Goal: Transaction & Acquisition: Subscribe to service/newsletter

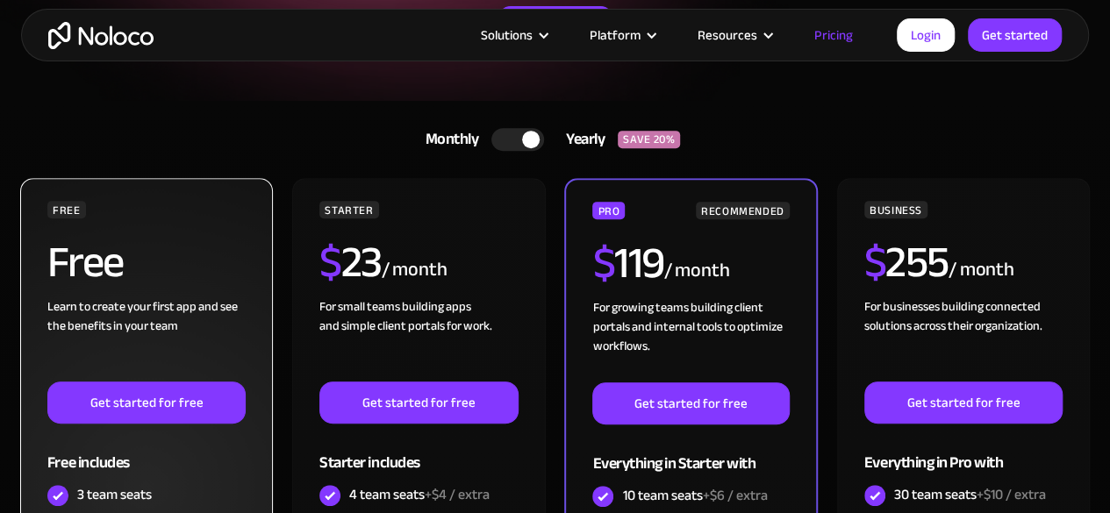
click at [151, 301] on div "Learn to create your first app and see the benefits in your team ‍" at bounding box center [146, 339] width 198 height 84
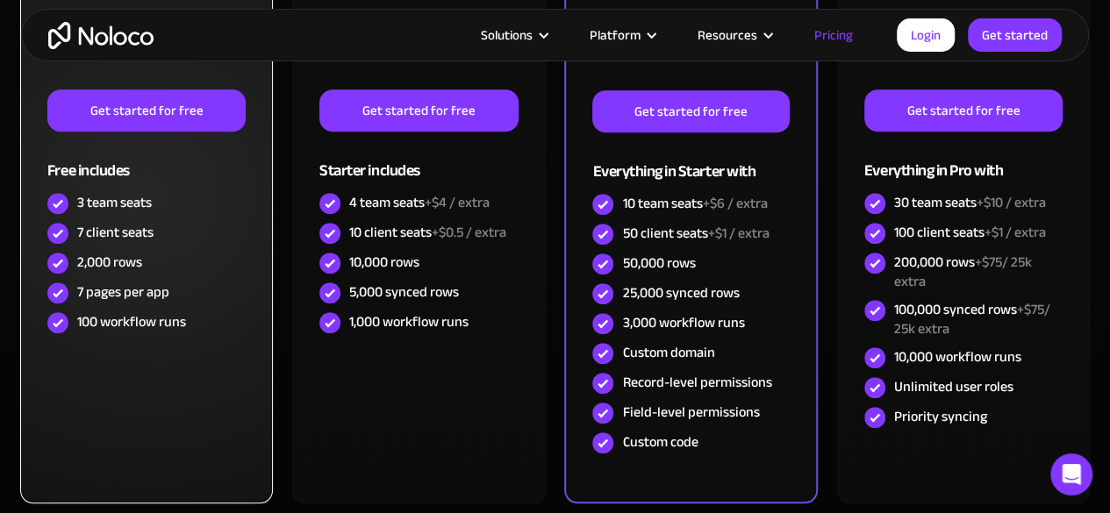
scroll to position [439, 0]
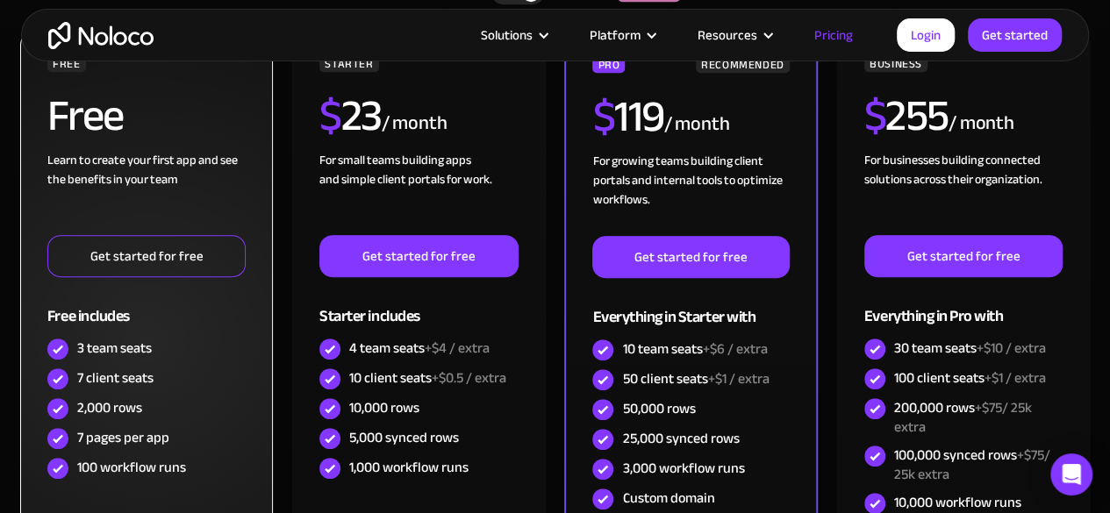
click at [140, 262] on link "Get started for free" at bounding box center [146, 256] width 198 height 42
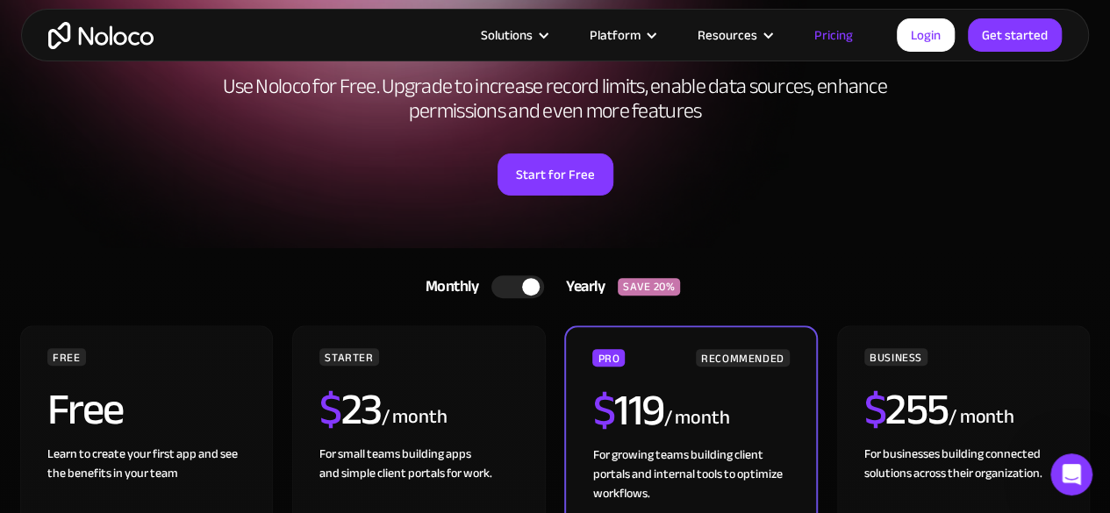
scroll to position [0, 0]
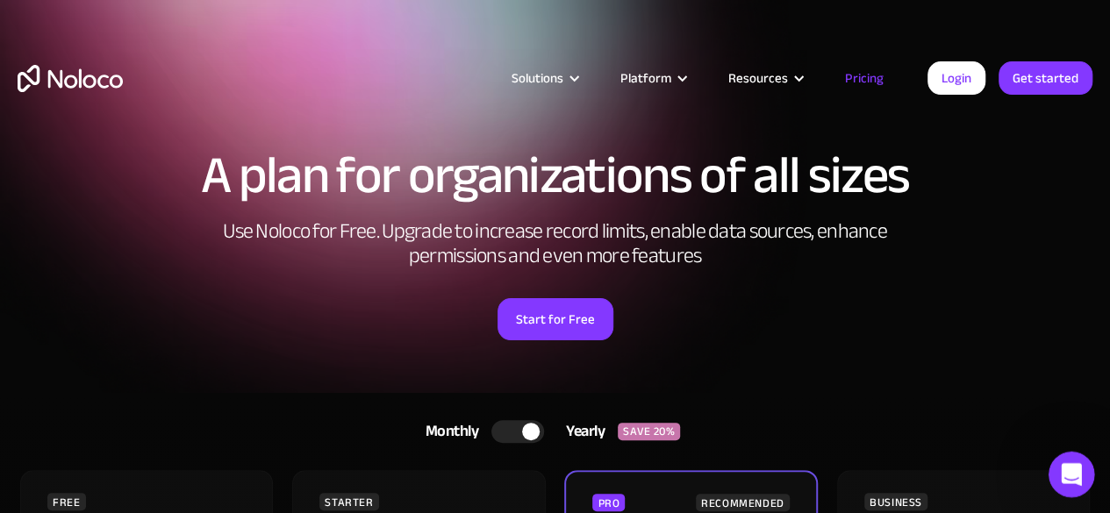
click at [1084, 484] on div "Open Intercom Messenger" at bounding box center [1069, 472] width 58 height 58
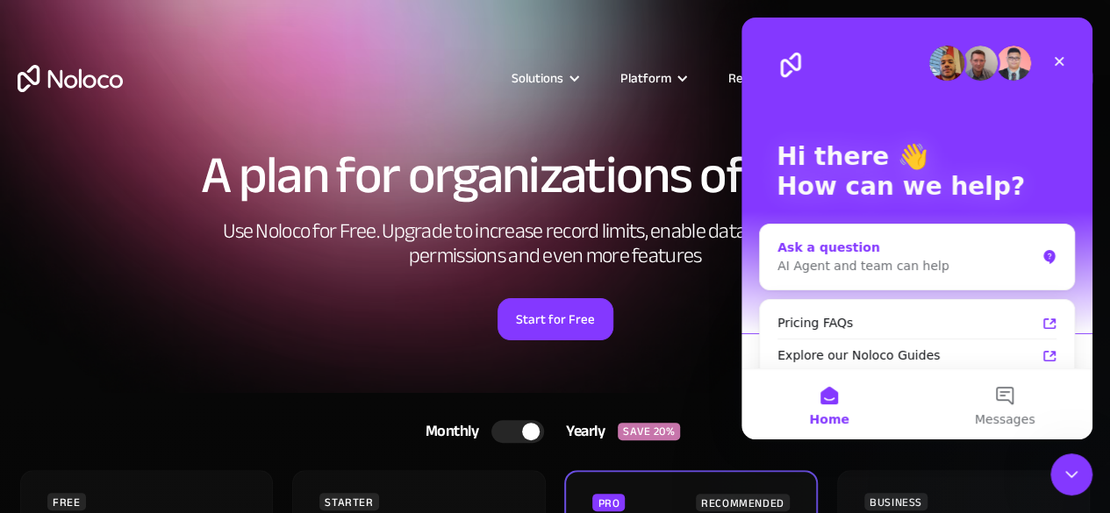
click at [959, 275] on div "AI Agent and team can help" at bounding box center [906, 266] width 258 height 18
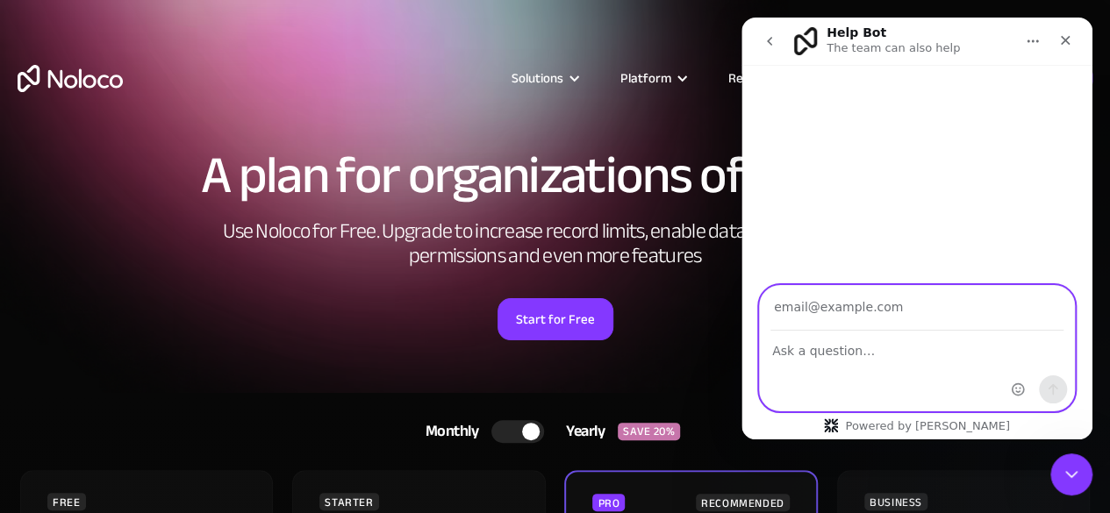
click at [858, 349] on textarea "Ask a question…" at bounding box center [917, 347] width 314 height 30
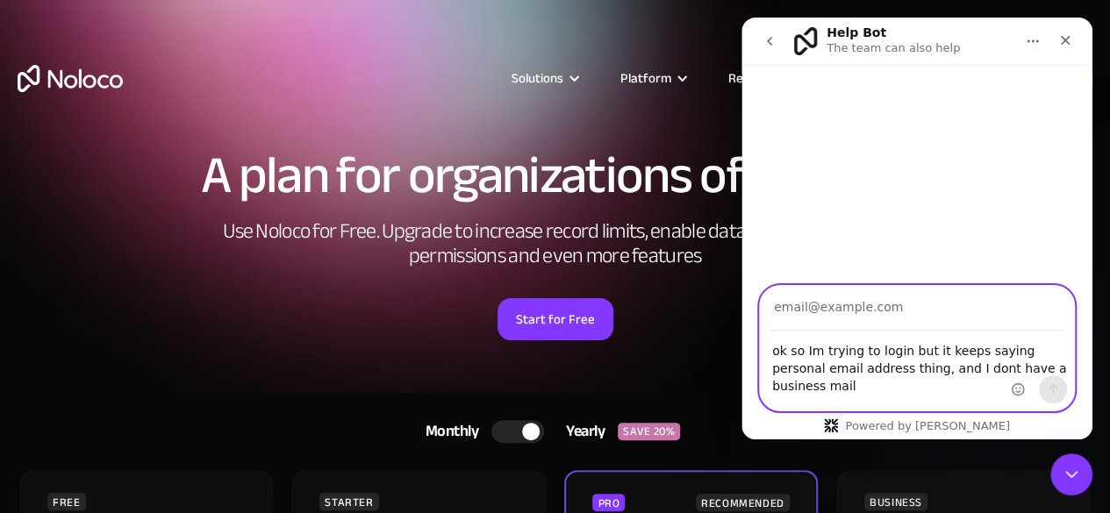
type textarea "ok so Im trying to login but it keeps saying personal email address thing, and …"
click at [901, 312] on input "Your email" at bounding box center [916, 308] width 293 height 45
type input "[EMAIL_ADDRESS][DOMAIN_NAME]"
click at [1056, 393] on icon "Send a message…" at bounding box center [1053, 390] width 14 height 14
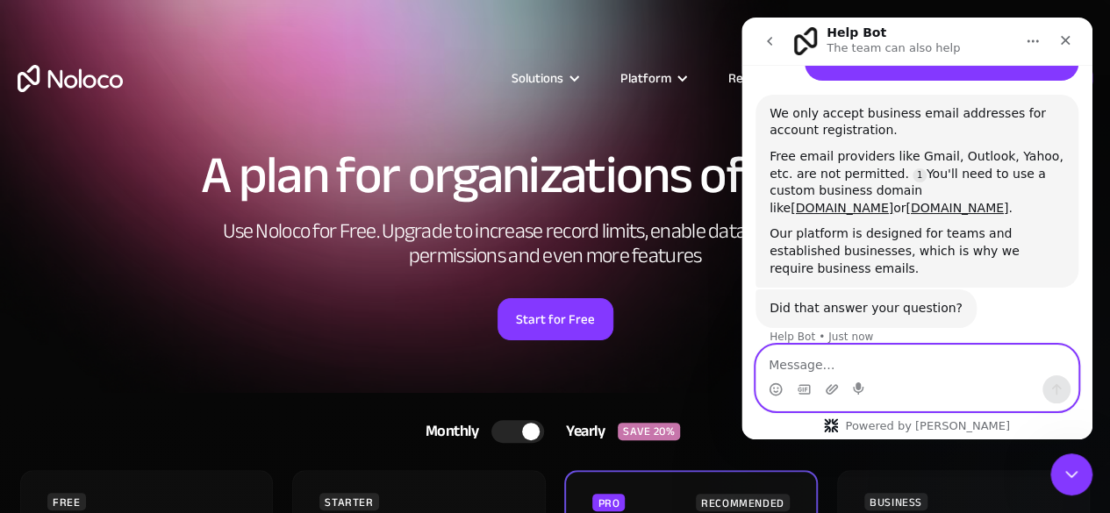
scroll to position [147, 0]
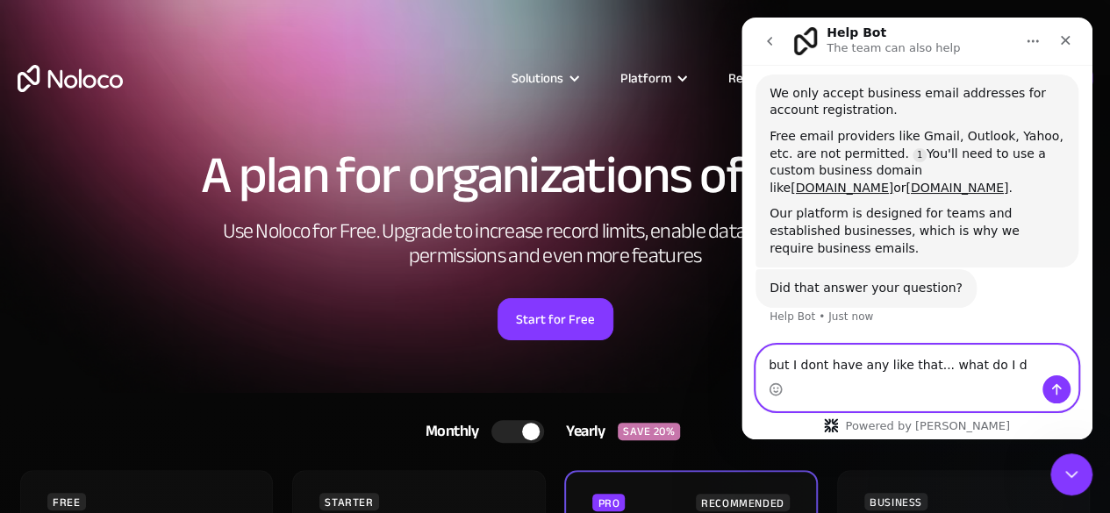
type textarea "but I dont have any like that... what do I do"
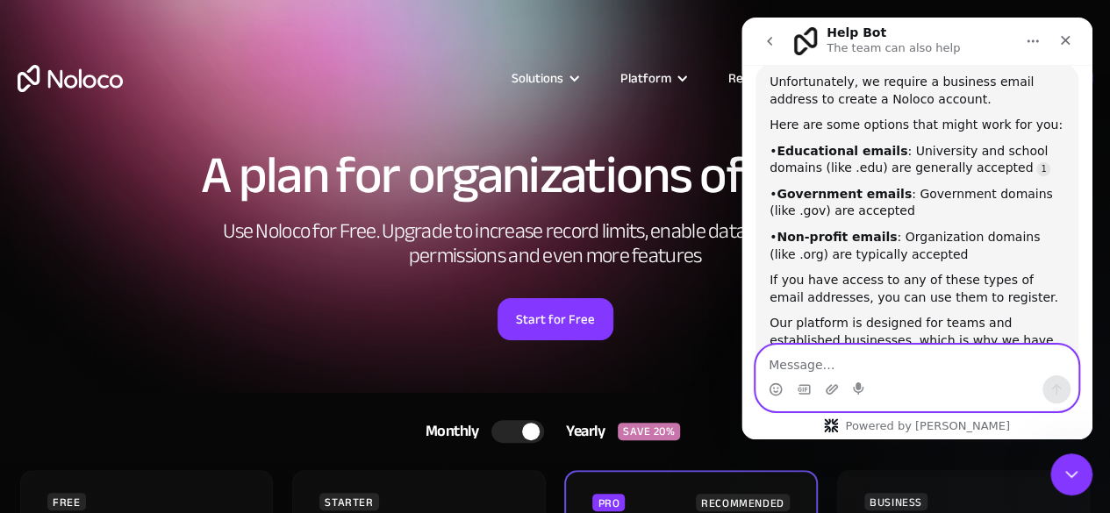
scroll to position [533, 0]
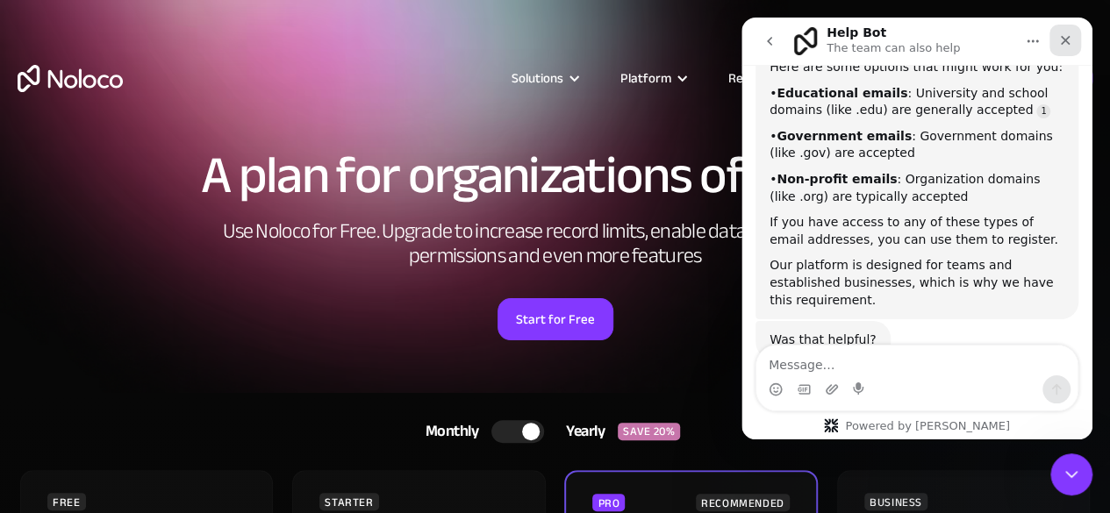
click at [1066, 44] on icon "Close" at bounding box center [1065, 40] width 14 height 14
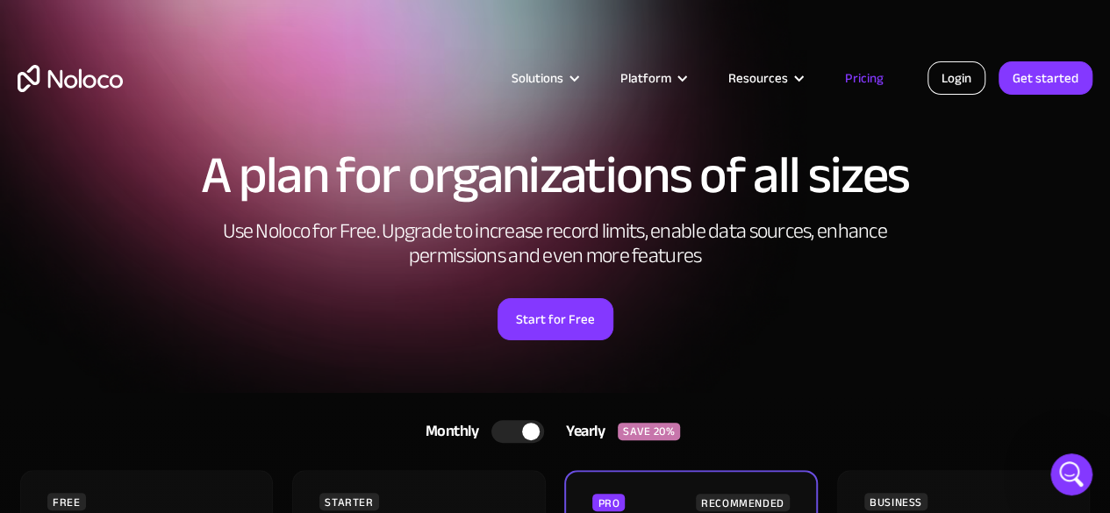
click at [961, 68] on link "Login" at bounding box center [956, 77] width 58 height 33
click at [1060, 468] on icon "Open Intercom Messenger" at bounding box center [1069, 472] width 29 height 29
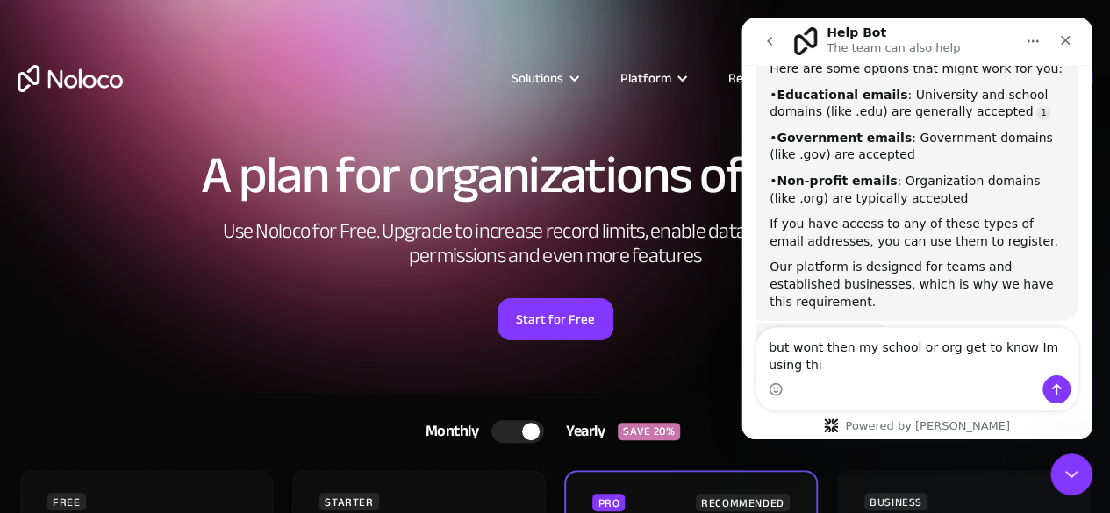
type textarea "but wont then my school or org get to know Im using this"
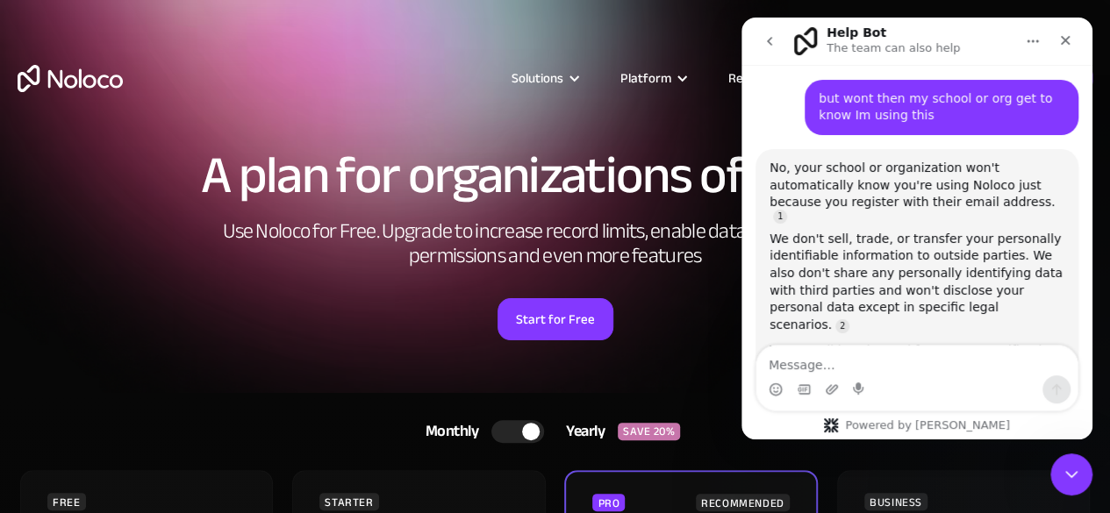
scroll to position [850, 0]
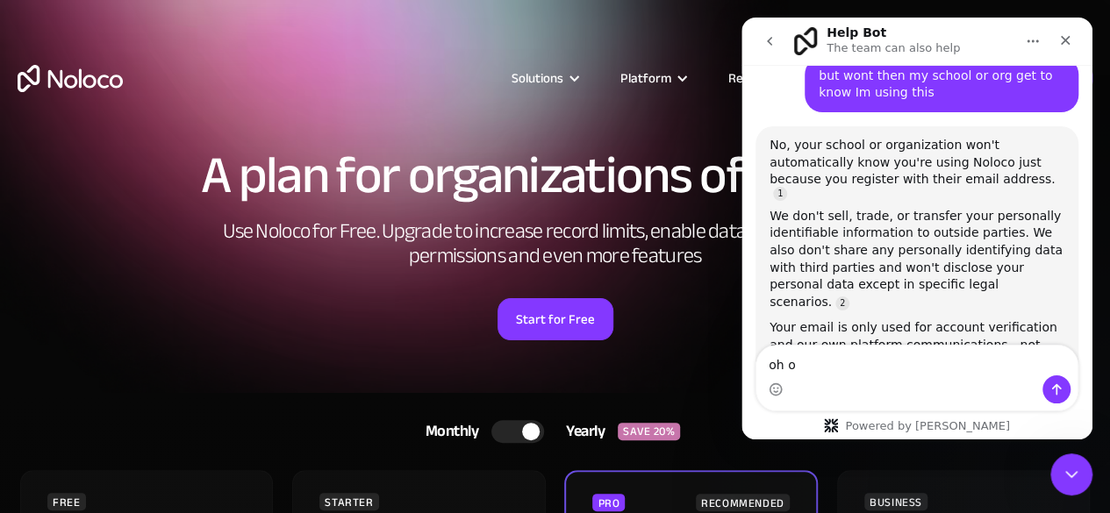
type textarea "oh ok"
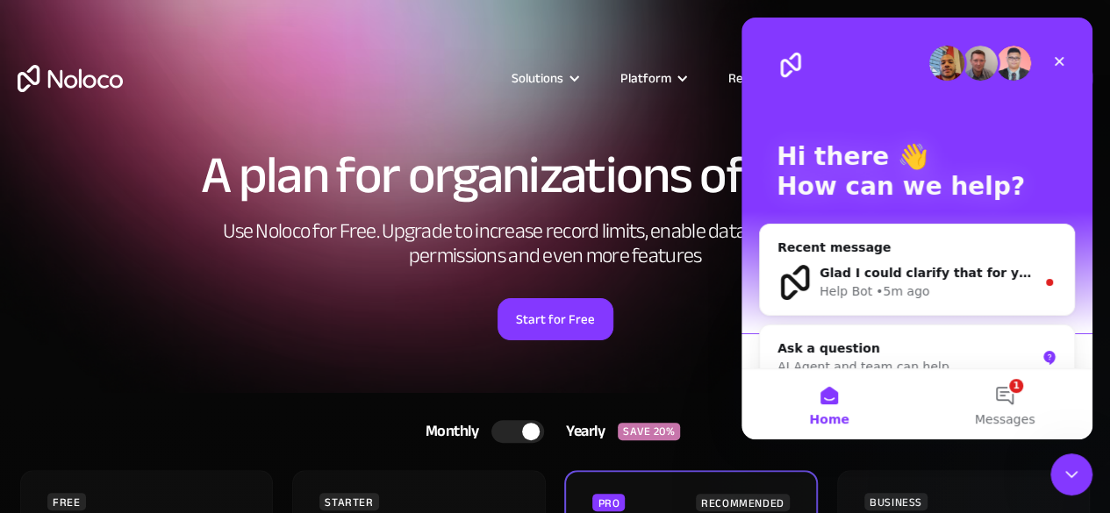
scroll to position [0, 0]
click at [999, 285] on div "Help Bot • 5m ago" at bounding box center [928, 292] width 216 height 18
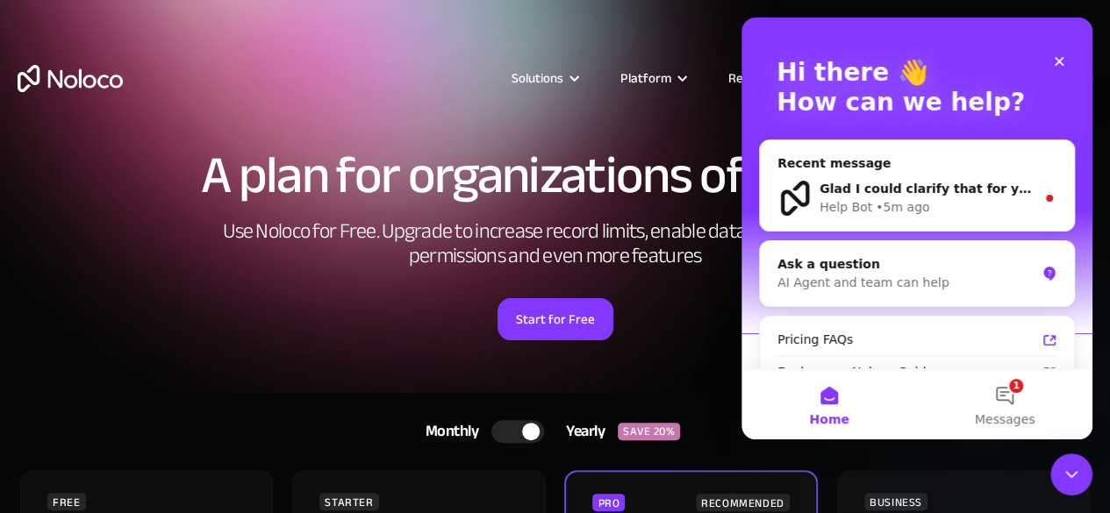
scroll to position [146, 0]
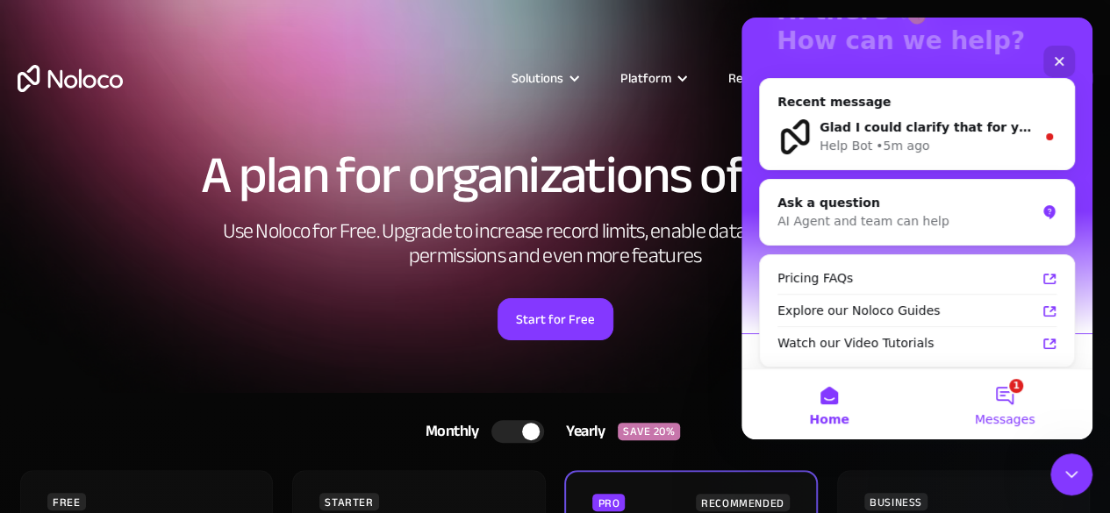
click at [1006, 401] on button "1 Messages" at bounding box center [1004, 404] width 175 height 70
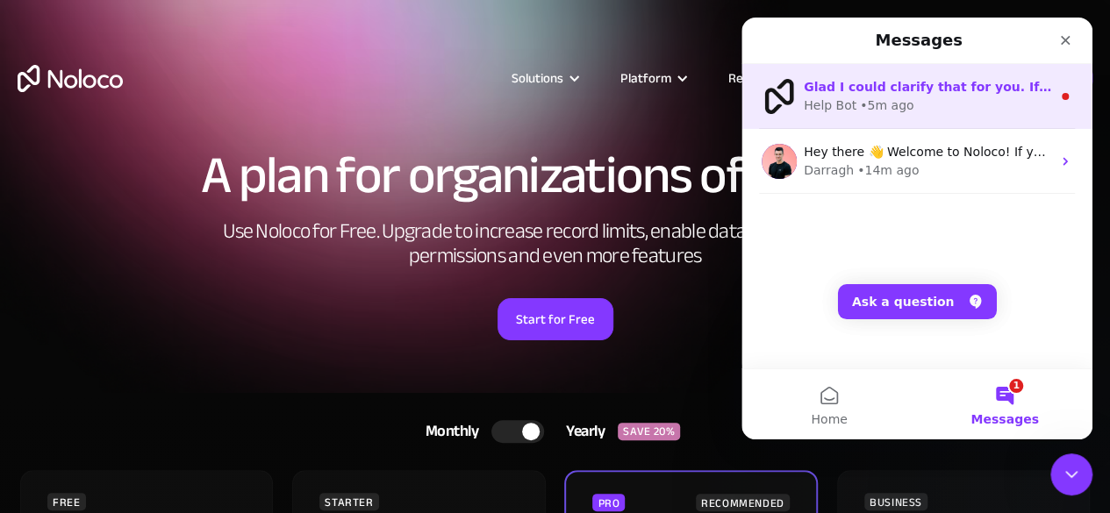
click at [981, 115] on div "Glad I could clarify that for you. If you have any more questions or need help …" at bounding box center [916, 96] width 351 height 65
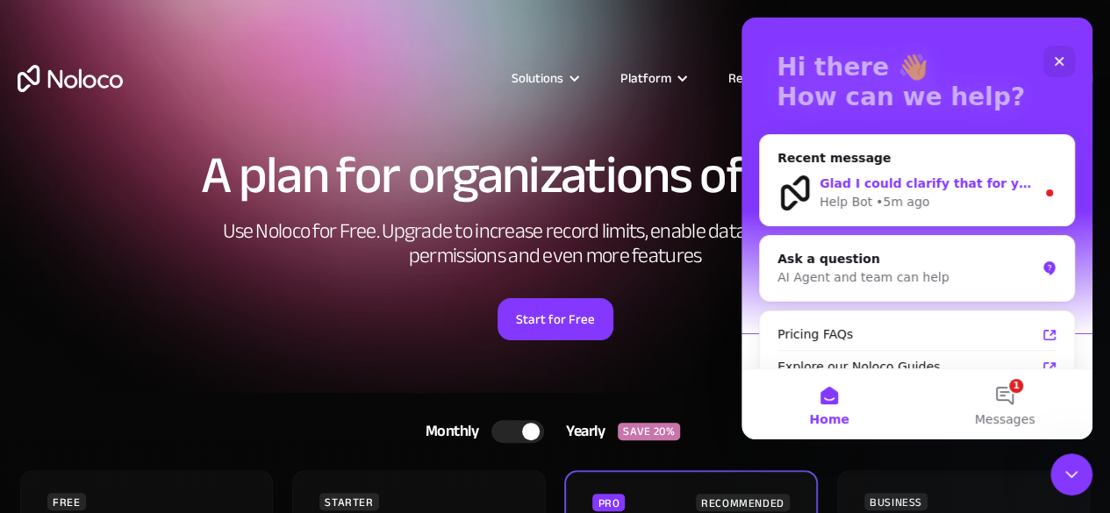
scroll to position [72, 0]
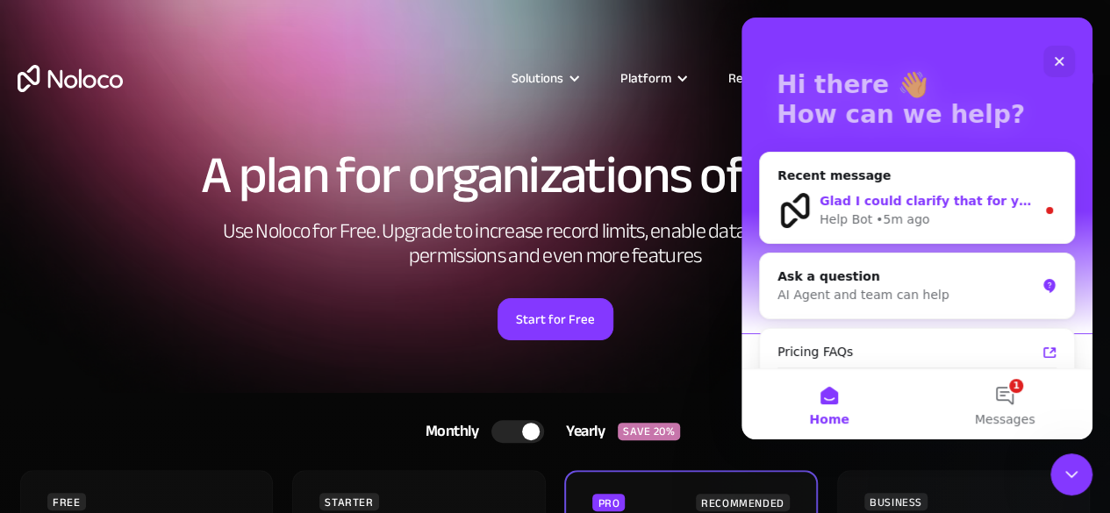
click at [1057, 63] on icon "Close" at bounding box center [1060, 62] width 10 height 10
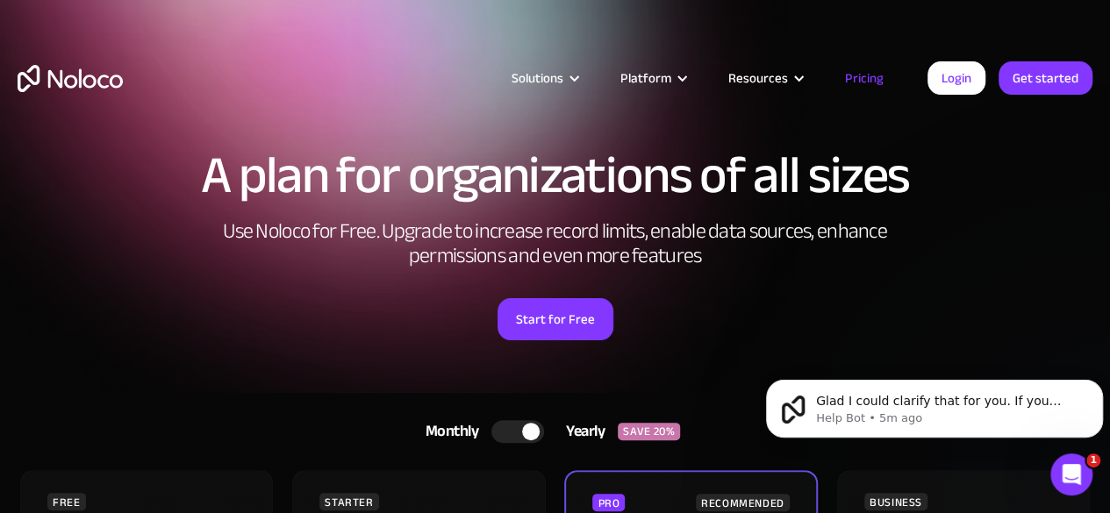
scroll to position [0, 0]
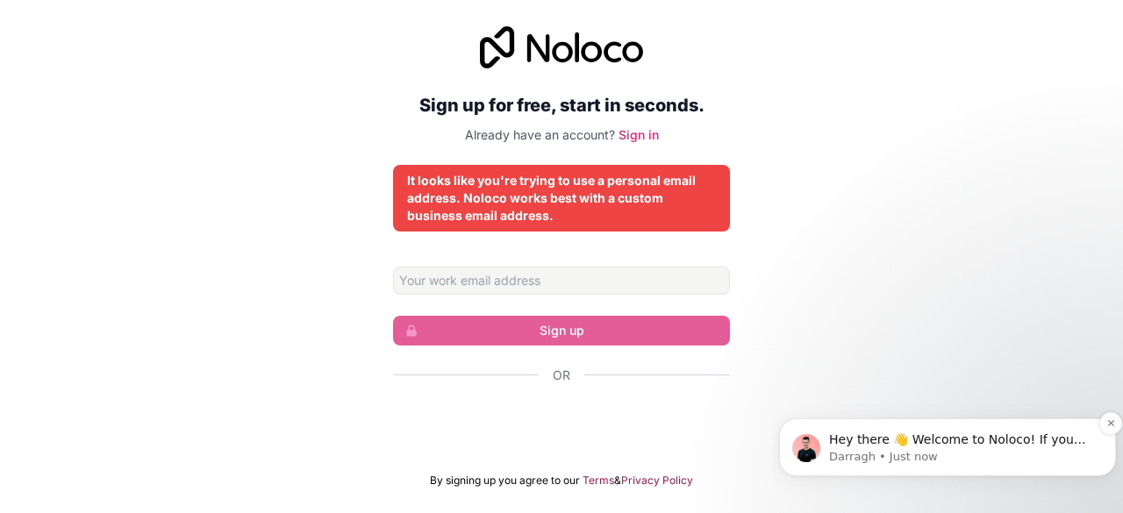
click at [948, 438] on p "Hey there 👋 Welcome to Noloco! If you have any questions, just reply to this me…" at bounding box center [961, 441] width 265 height 18
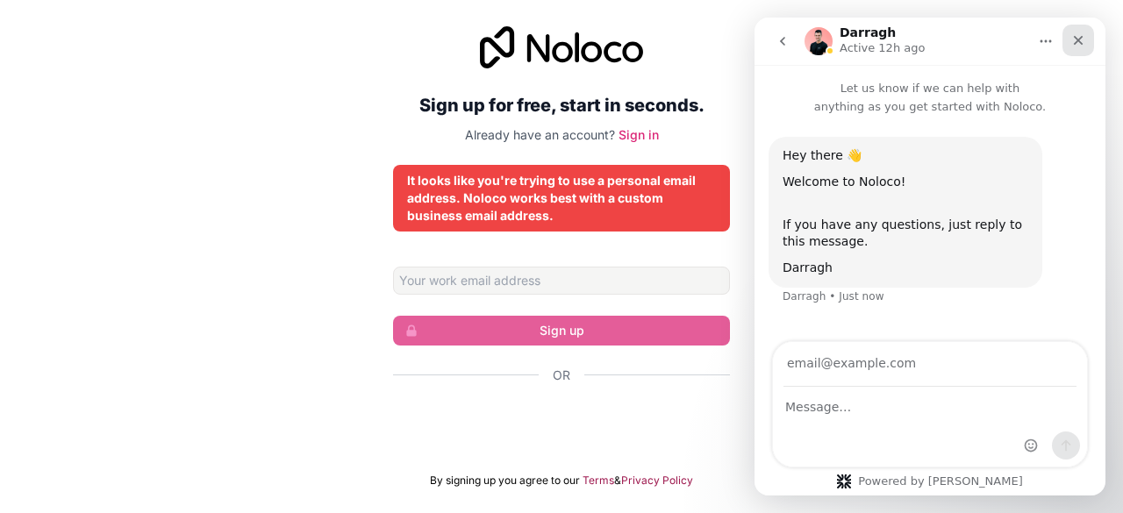
click at [1072, 45] on icon "Close" at bounding box center [1078, 40] width 14 height 14
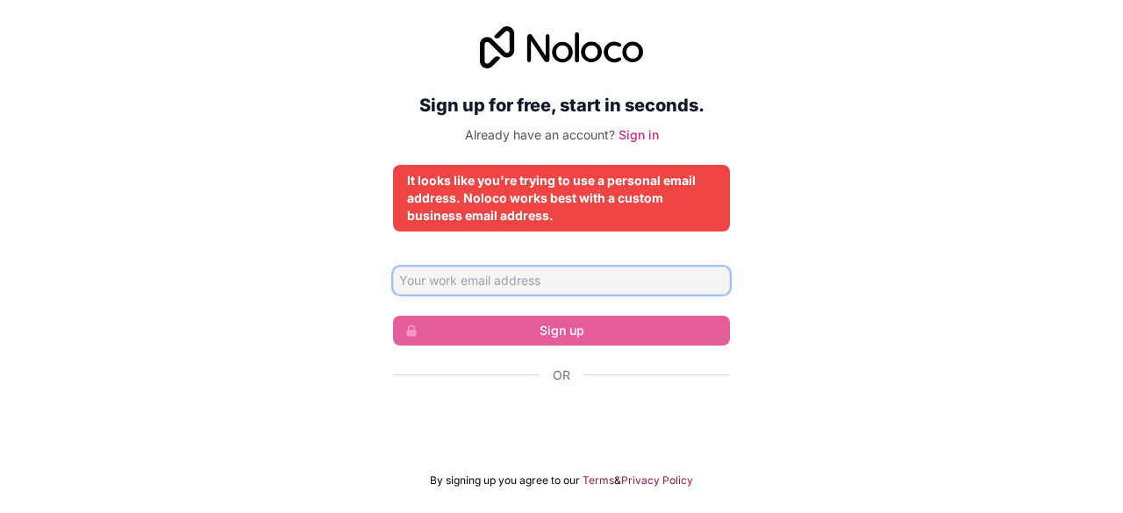
click at [541, 283] on input "Email address" at bounding box center [561, 281] width 337 height 28
type input "[EMAIL_ADDRESS][DOMAIN_NAME]"
drag, startPoint x: 579, startPoint y: 283, endPoint x: 307, endPoint y: 311, distance: 273.4
click at [307, 311] on div "Sign up for free, start in seconds. Already have an account? Sign in It looks l…" at bounding box center [561, 257] width 1123 height 511
click at [512, 282] on input "Email address" at bounding box center [561, 281] width 337 height 28
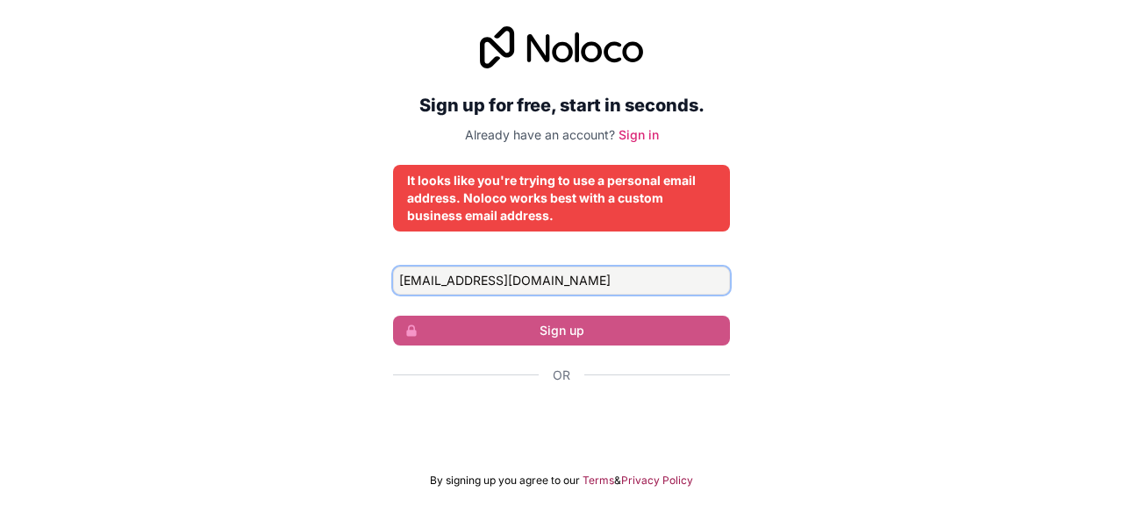
type input "idk350358@gmail.com"
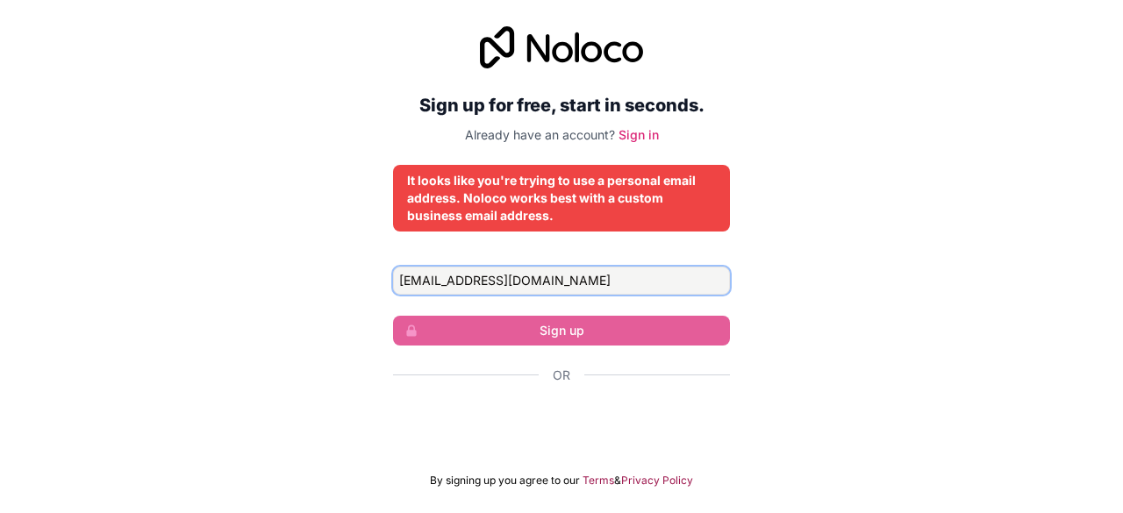
drag, startPoint x: 546, startPoint y: 278, endPoint x: 257, endPoint y: 257, distance: 289.4
click at [257, 257] on div "Sign up for free, start in seconds. Already have an account? Sign in It looks l…" at bounding box center [561, 257] width 1123 height 511
click at [583, 287] on input "Email address" at bounding box center [561, 281] width 337 height 28
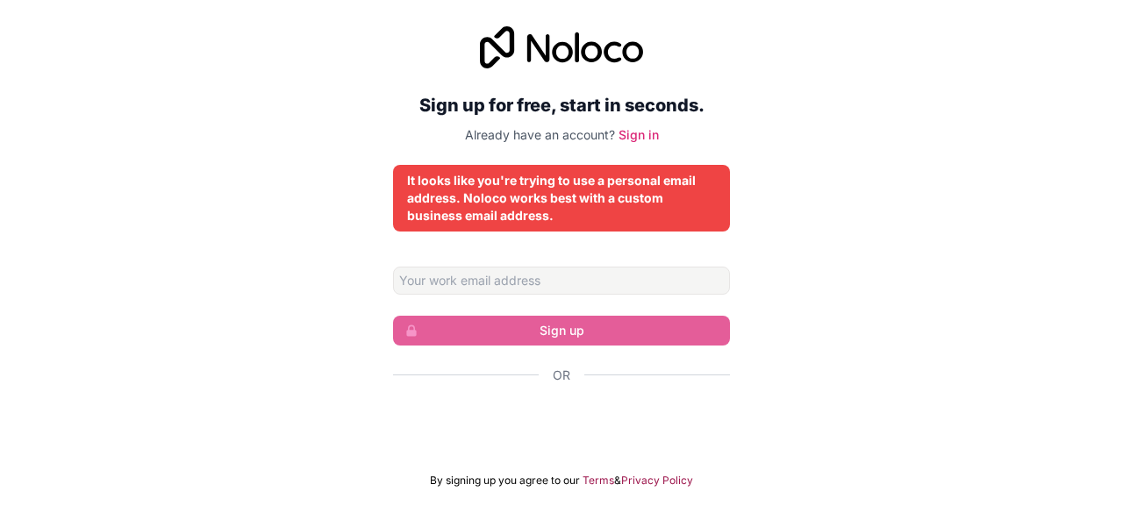
click at [707, 198] on div "It looks like you're trying to use a personal email address. Noloco works best …" at bounding box center [561, 198] width 309 height 53
click at [585, 278] on input "Email address" at bounding box center [561, 281] width 337 height 28
click at [298, 274] on div "Sign up for free, start in seconds. Already have an account? Sign in It looks l…" at bounding box center [561, 257] width 1123 height 511
click at [611, 189] on div "It looks like you're trying to use a personal email address. Noloco works best …" at bounding box center [561, 198] width 309 height 53
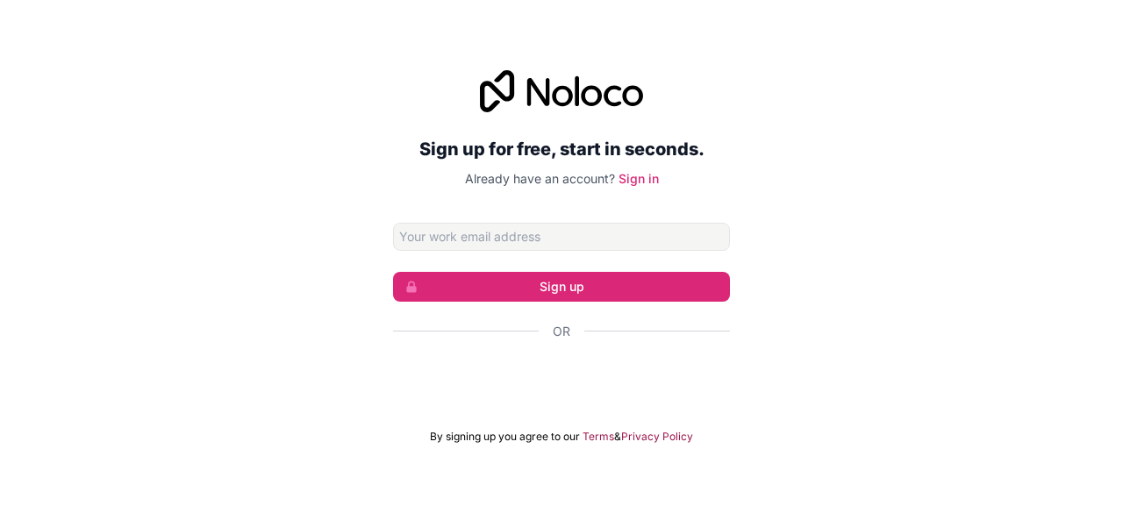
click at [340, 173] on div "Sign up for free, start in seconds. Already have an account? Sign in Sign up Or…" at bounding box center [561, 257] width 1123 height 423
click at [544, 238] on input "Email address" at bounding box center [561, 237] width 337 height 28
type input "sanchitarnavaadit@outlook.com"
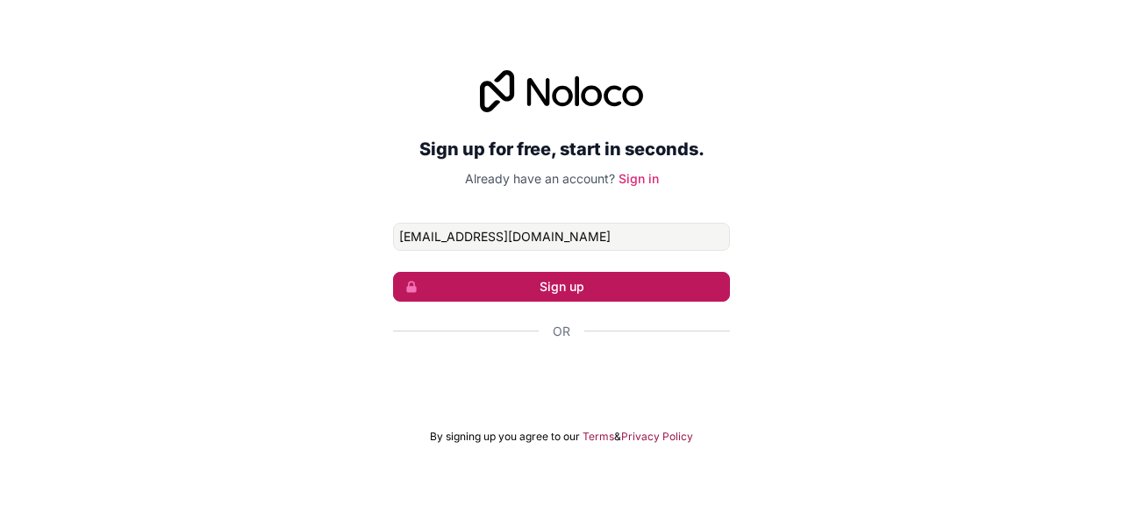
click at [548, 286] on button "Sign up" at bounding box center [561, 287] width 337 height 30
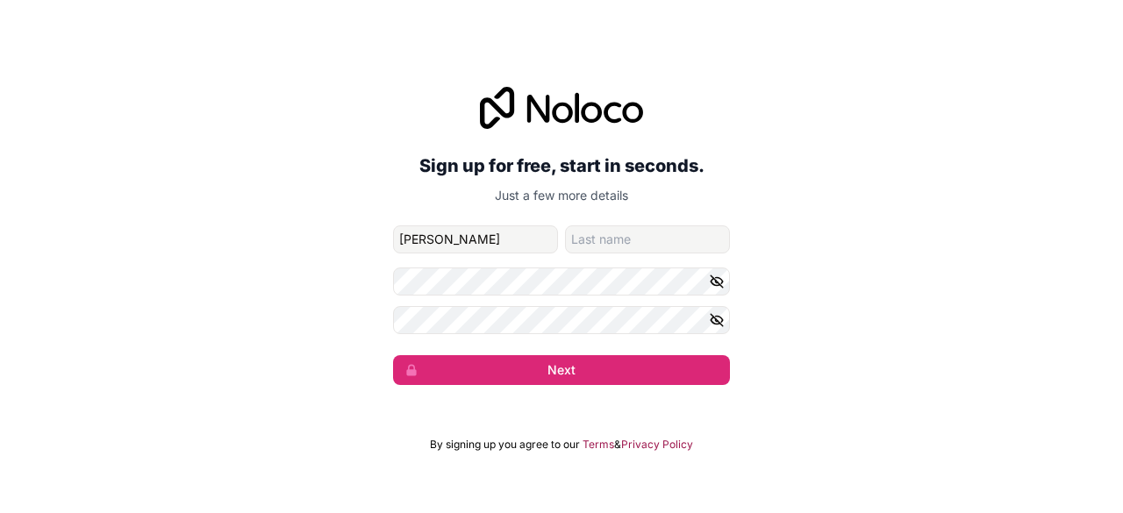
type input "Arnav"
type input "Goel"
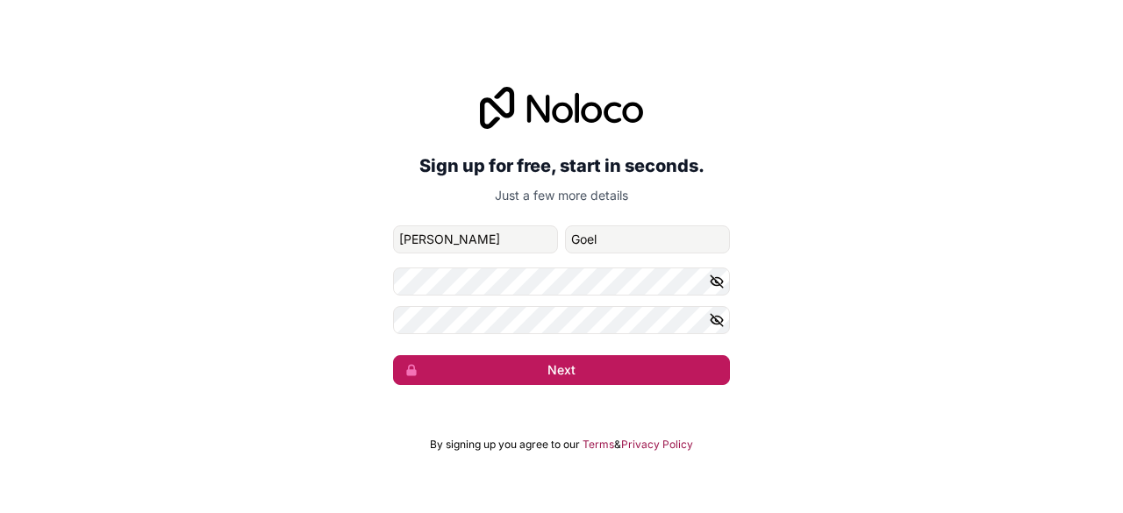
click at [593, 367] on button "Next" at bounding box center [561, 370] width 337 height 30
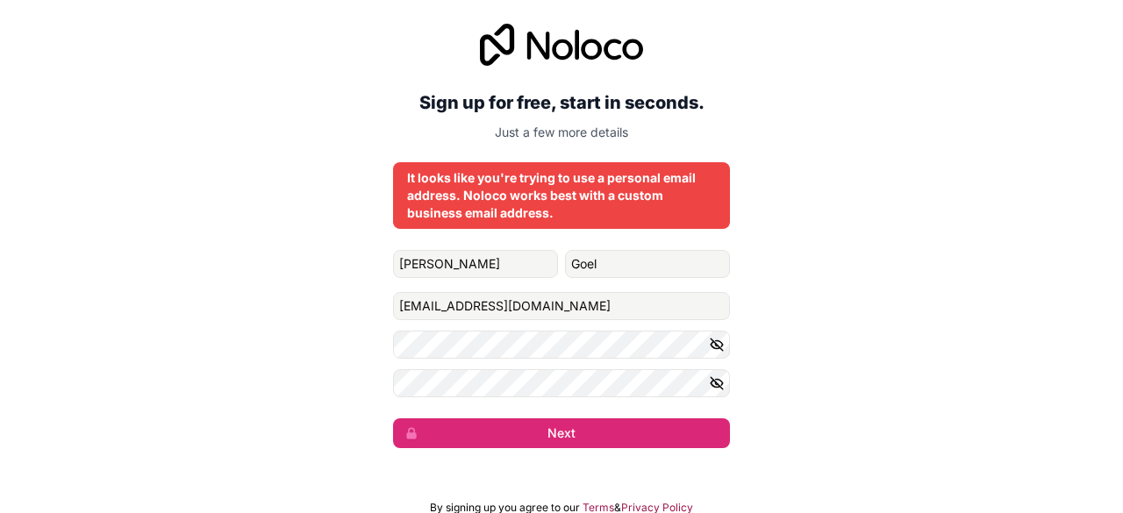
click at [583, 187] on div "It looks like you're trying to use a personal email address. Noloco works best …" at bounding box center [561, 195] width 309 height 53
click at [567, 122] on div "Sign up for free, start in seconds. Just a few more details" at bounding box center [561, 83] width 337 height 118
